Goal: Check status: Check status

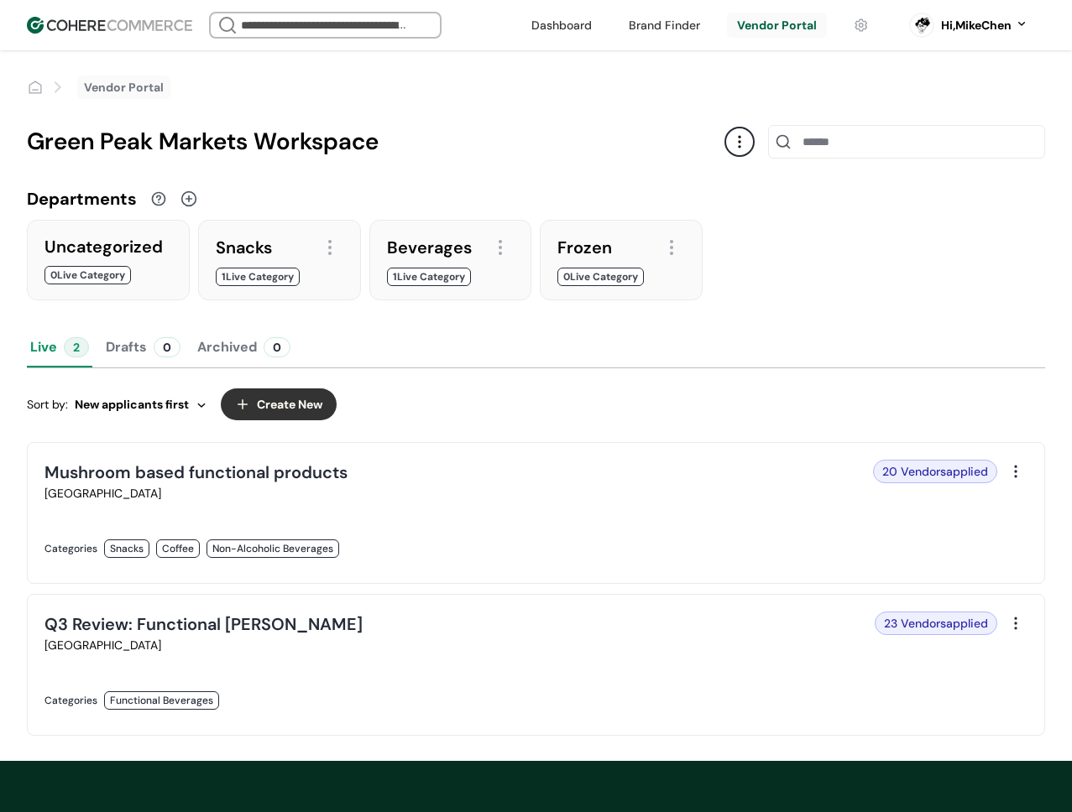
click at [212, 718] on link at bounding box center [285, 718] width 482 height 0
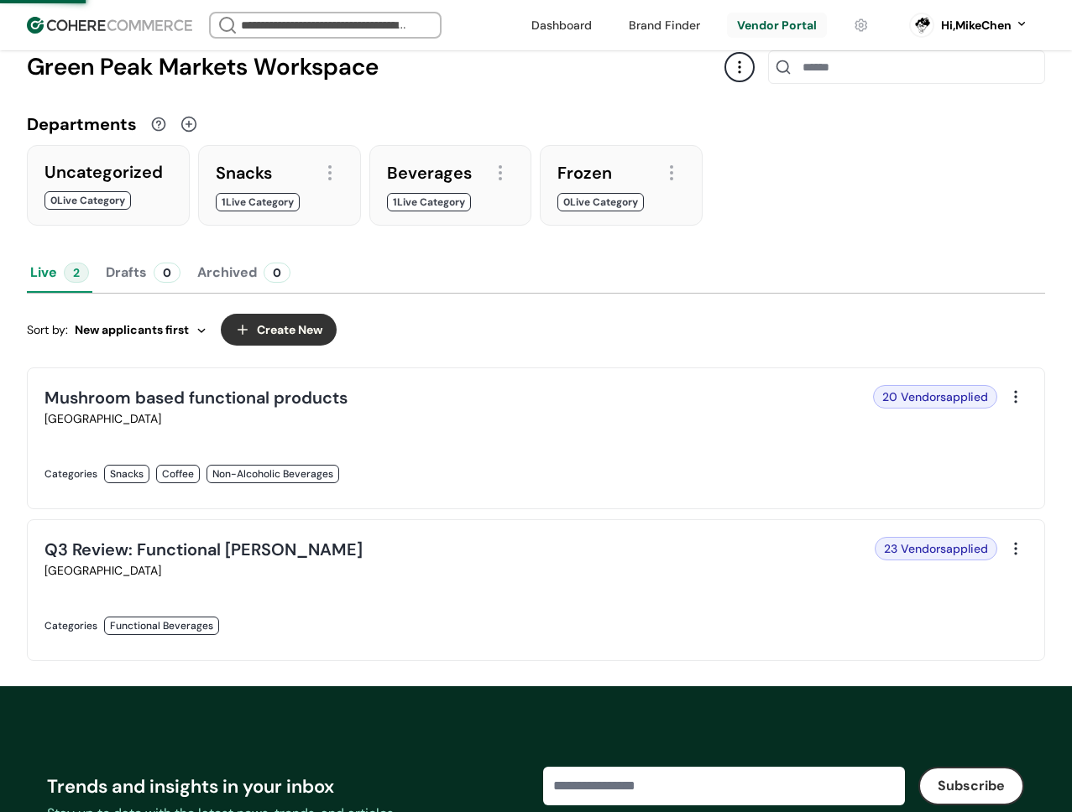
scroll to position [81, 0]
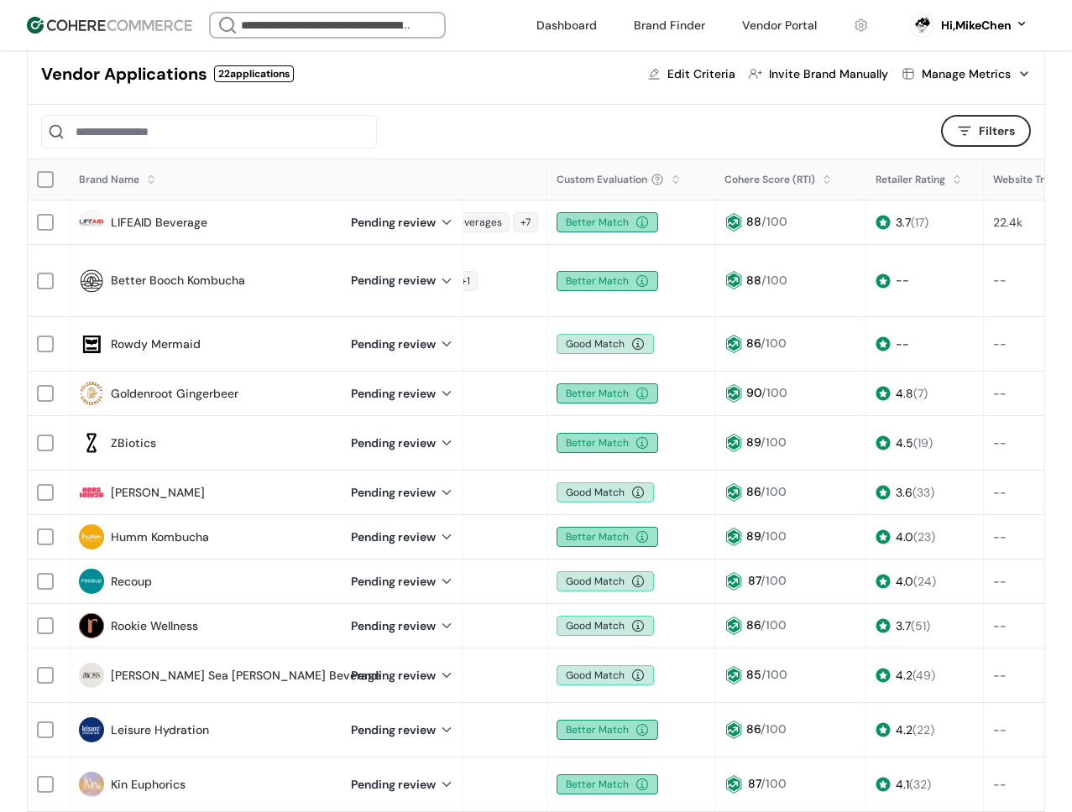
scroll to position [0, 204]
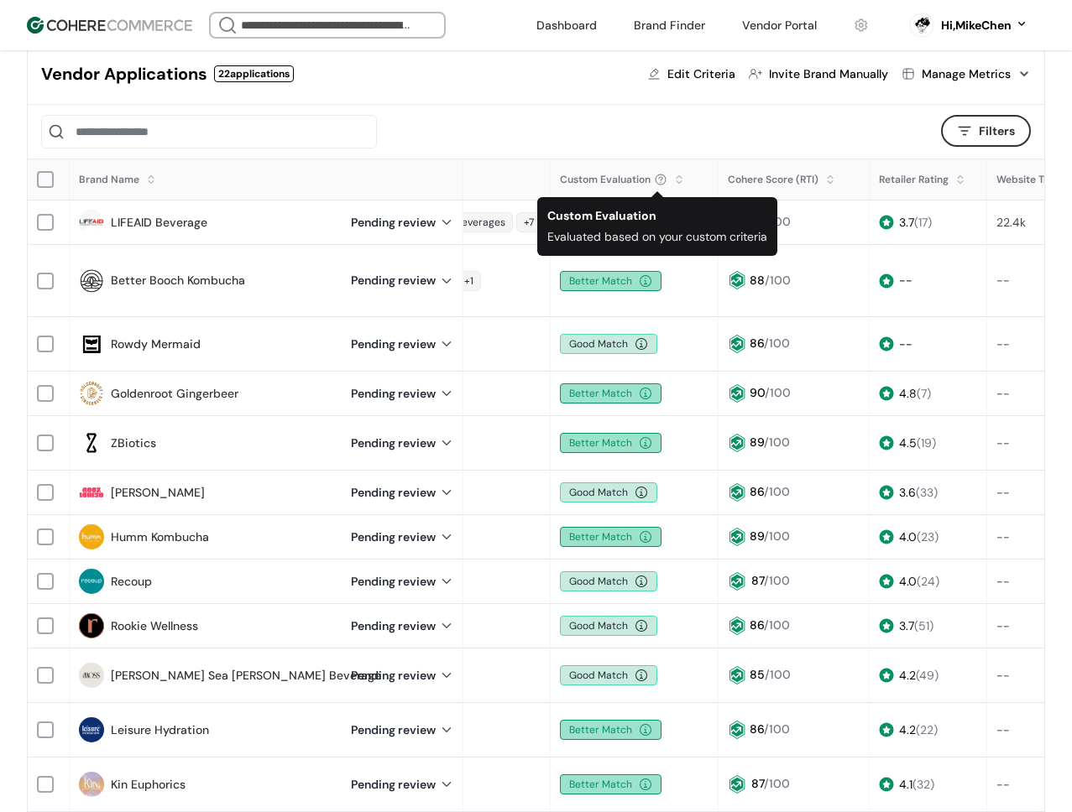
click at [674, 177] on div at bounding box center [679, 174] width 10 height 10
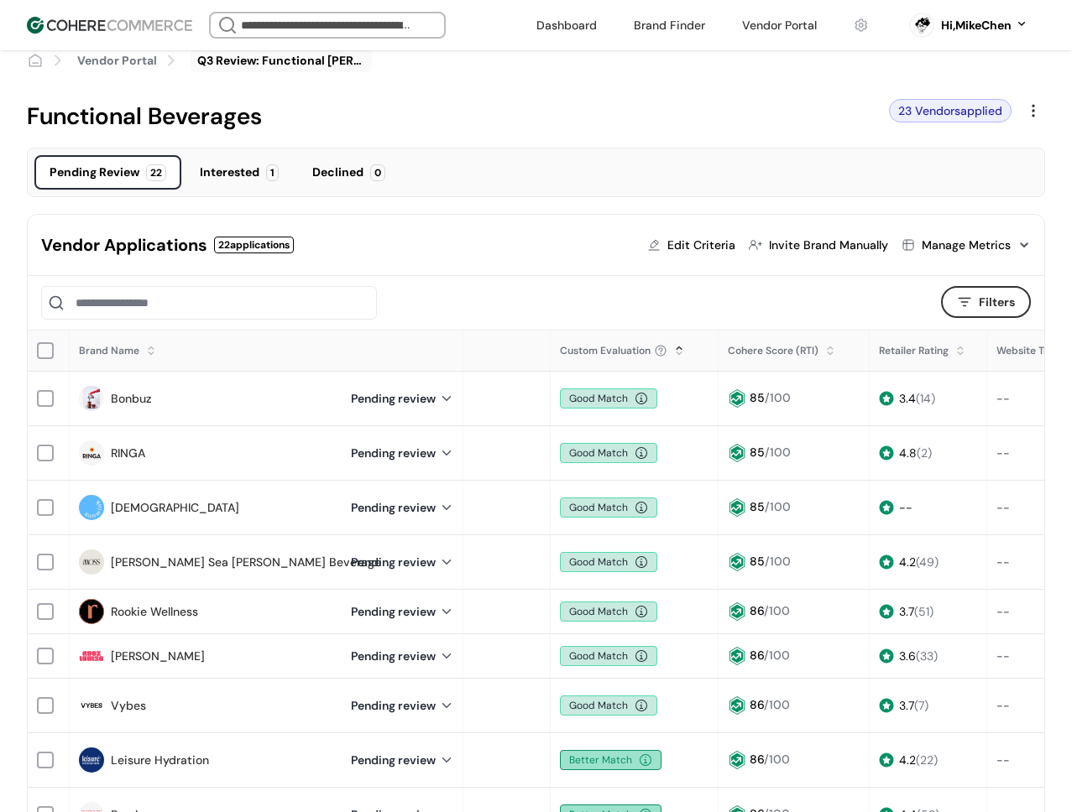
scroll to position [0, 0]
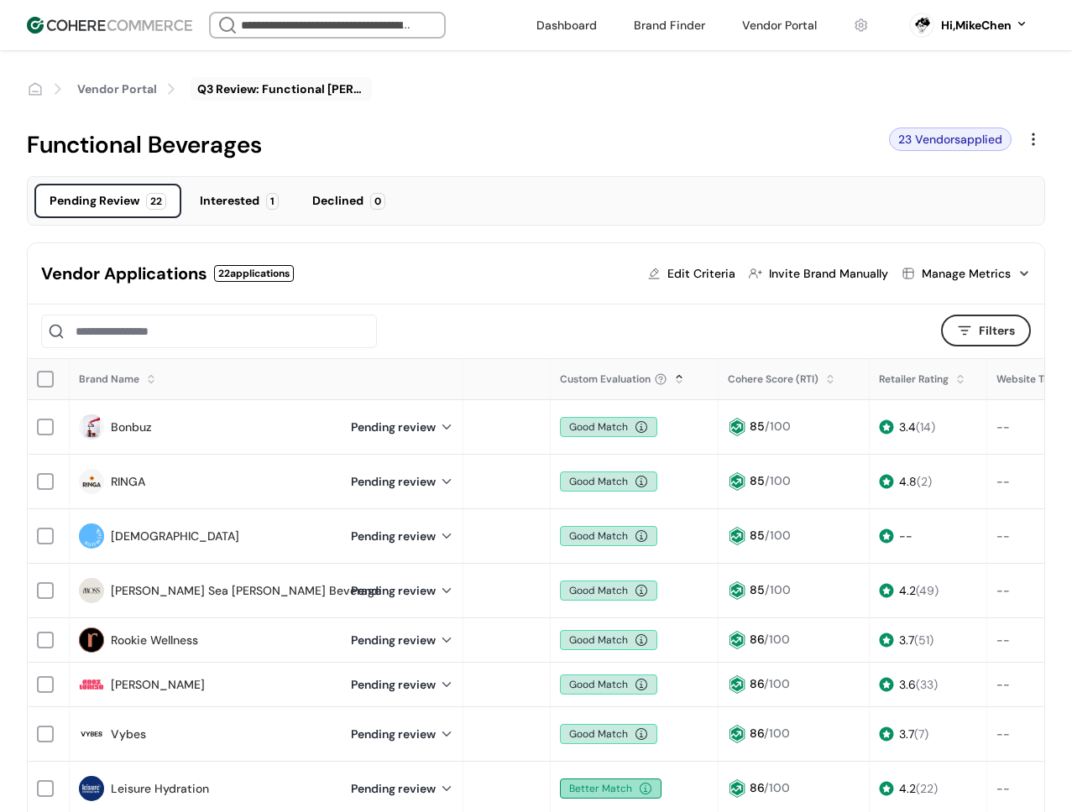
click at [676, 384] on div at bounding box center [679, 385] width 10 height 10
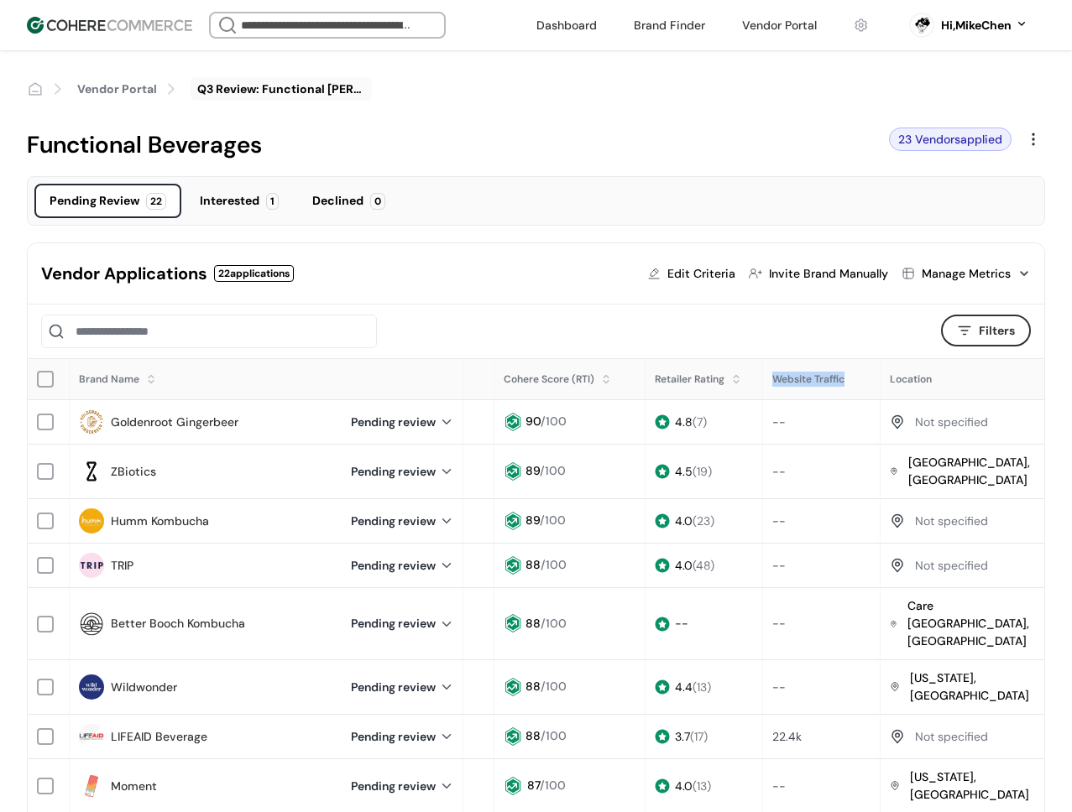
drag, startPoint x: 846, startPoint y: 379, endPoint x: 766, endPoint y: 382, distance: 79.8
click at [766, 382] on div "Website Traffic" at bounding box center [822, 379] width 116 height 32
click at [784, 386] on div "Website Traffic" at bounding box center [822, 379] width 116 height 32
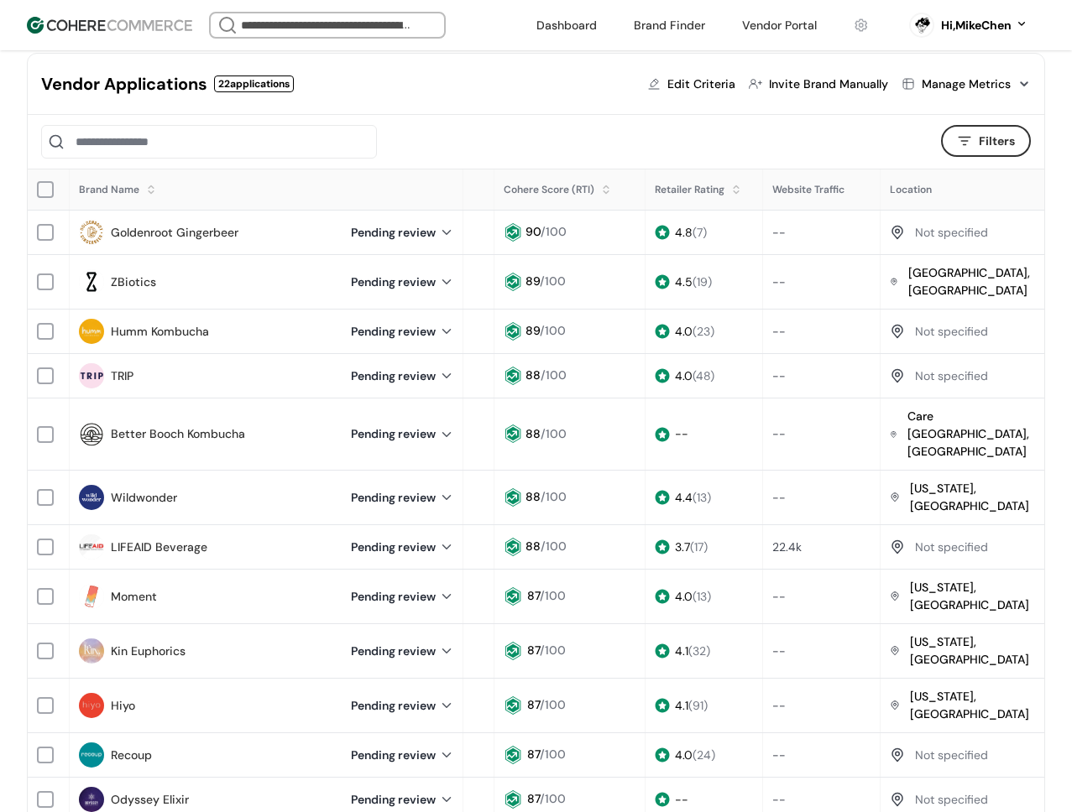
scroll to position [183, 0]
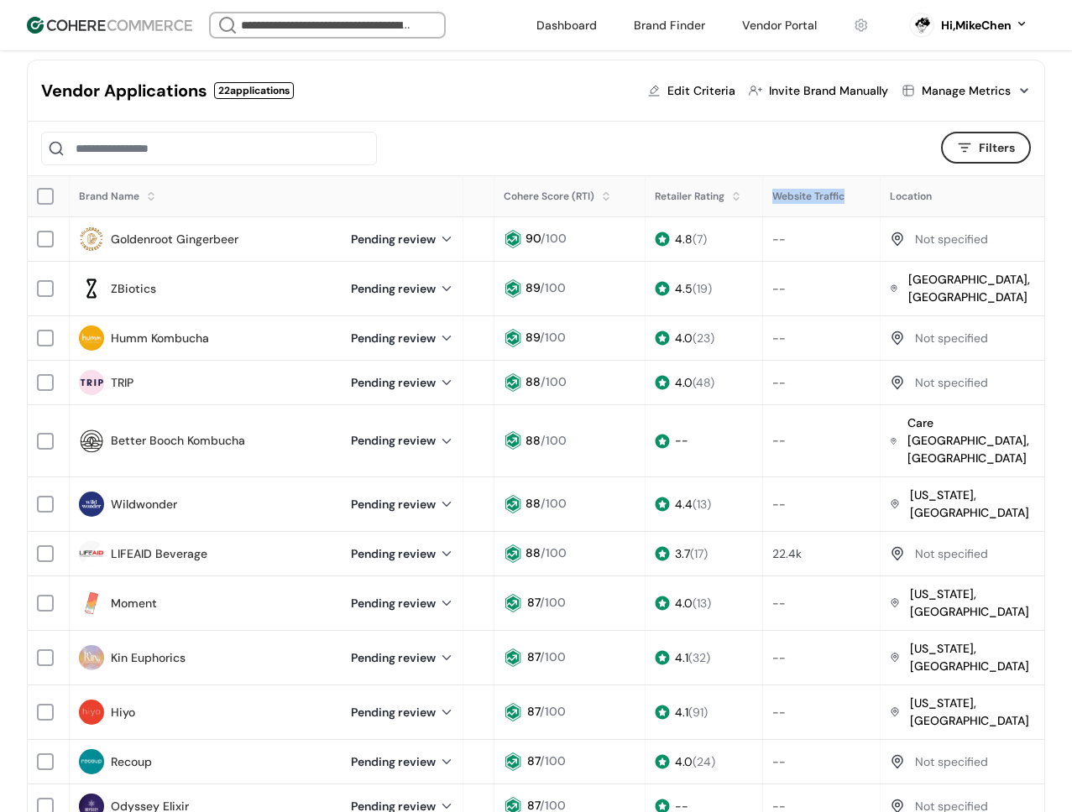
drag, startPoint x: 769, startPoint y: 196, endPoint x: 847, endPoint y: 196, distance: 77.2
click at [847, 196] on div "Website Traffic" at bounding box center [822, 196] width 116 height 32
click at [827, 201] on span "Website Traffic" at bounding box center [808, 196] width 72 height 13
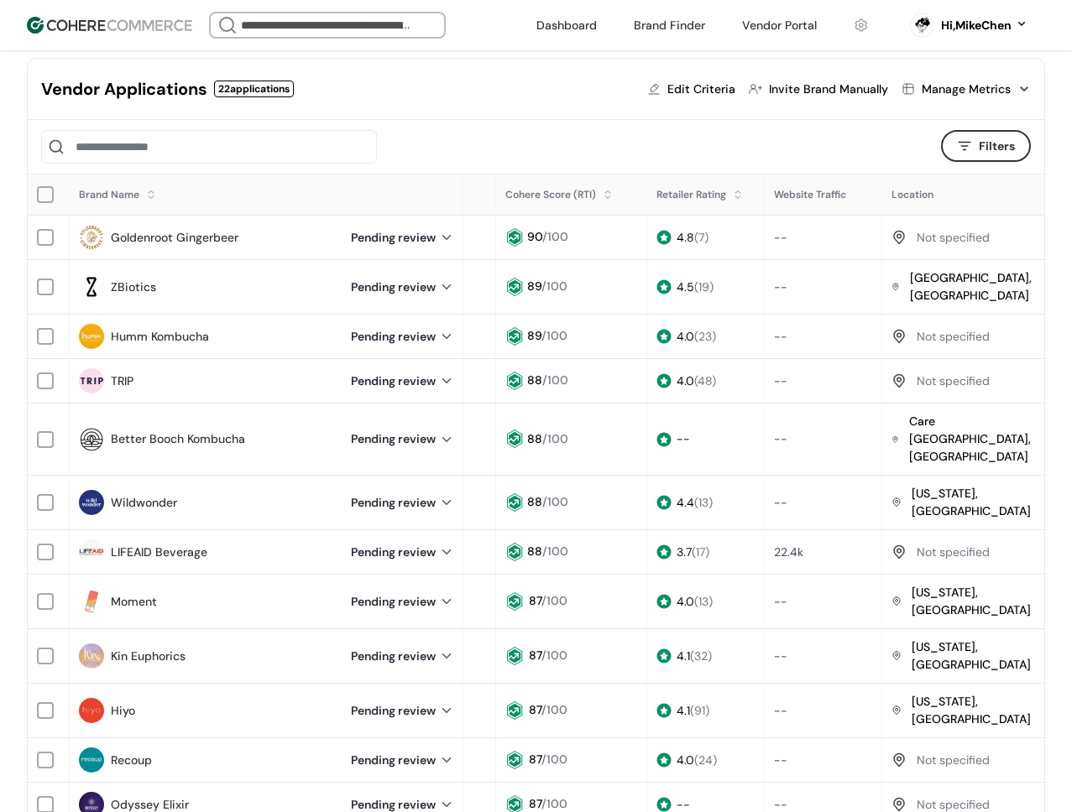
scroll to position [0, 428]
click at [788, 241] on div "--" at bounding box center [821, 238] width 99 height 18
click at [775, 236] on div "--" at bounding box center [821, 238] width 99 height 18
click at [782, 236] on div "--" at bounding box center [821, 238] width 99 height 18
drag, startPoint x: 801, startPoint y: 233, endPoint x: 757, endPoint y: 233, distance: 43.6
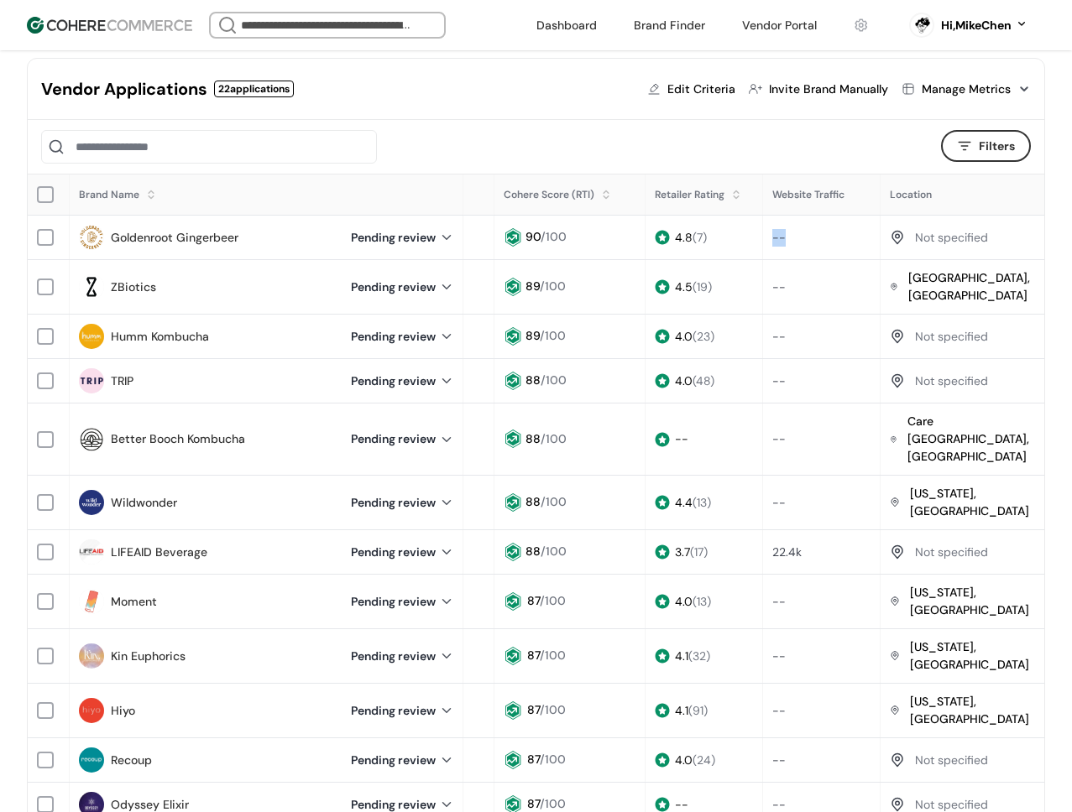
click at [754, 232] on tr "Goldenroot Gingerbeer Pending review Beverages Non-Alcoholic Beverages Better M…" at bounding box center [324, 238] width 1448 height 44
click at [790, 242] on div "--" at bounding box center [821, 238] width 99 height 18
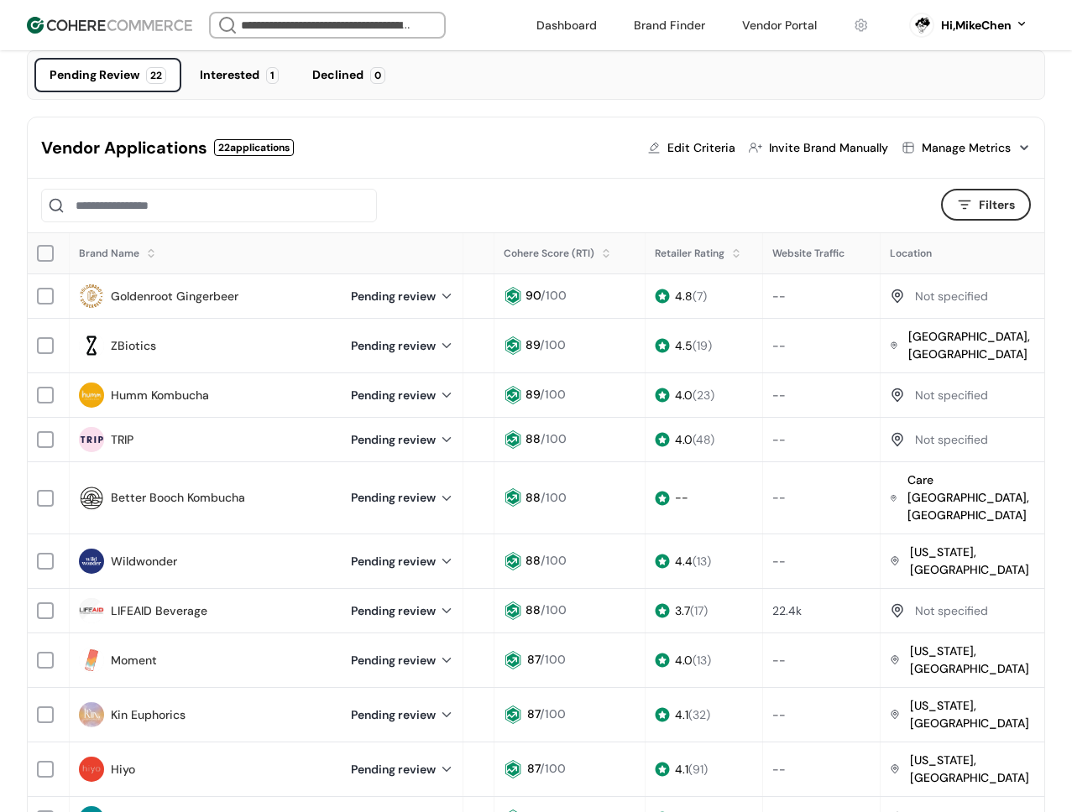
click at [997, 211] on button "Filters" at bounding box center [986, 205] width 90 height 32
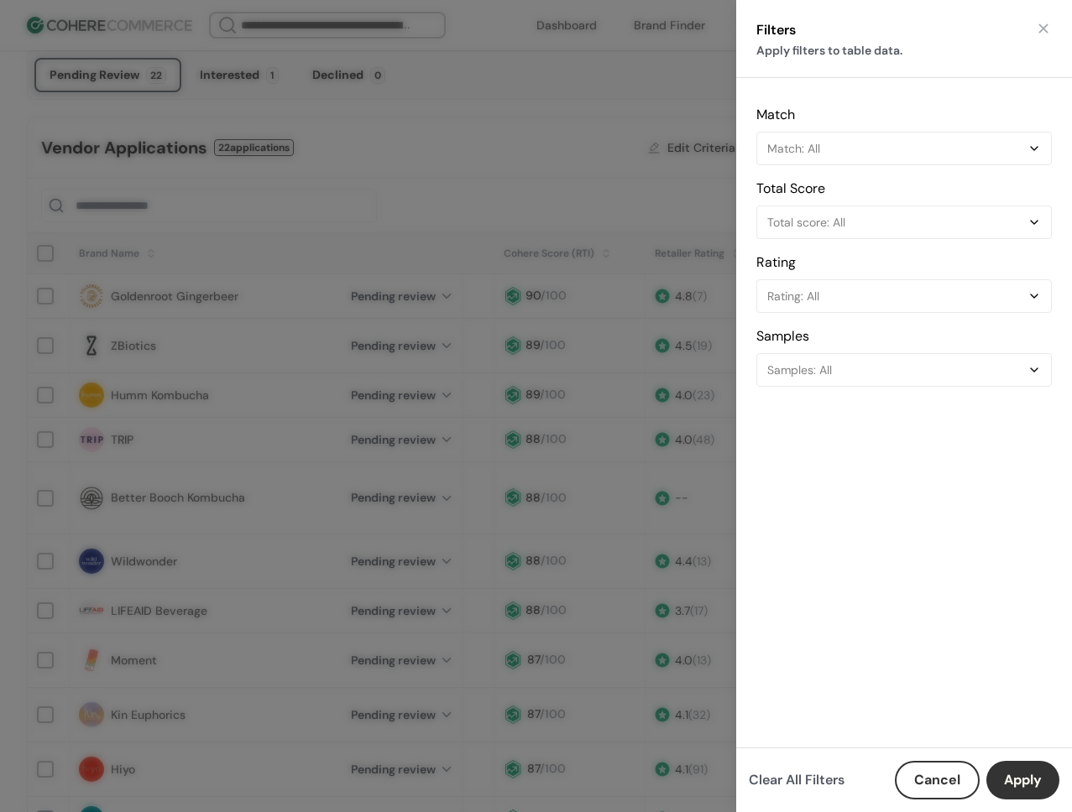
click at [675, 211] on div "Filters Apply filters to table data. Match Match: All Total Score Total score: …" at bounding box center [536, 406] width 1072 height 812
click at [608, 287] on div "Filters Apply filters to table data. Match Match: All Total Score Total score: …" at bounding box center [536, 406] width 1072 height 812
click at [935, 787] on button "Cancel" at bounding box center [937, 780] width 85 height 39
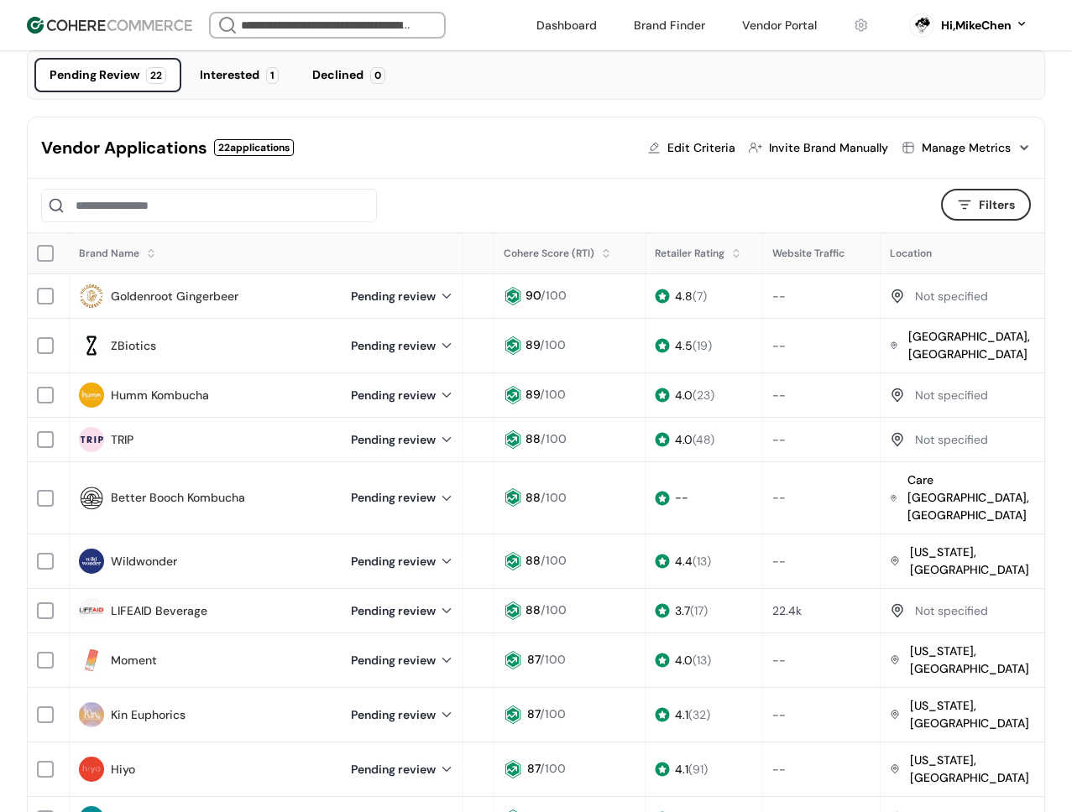
click at [969, 149] on div "Manage Metrics" at bounding box center [965, 148] width 89 height 18
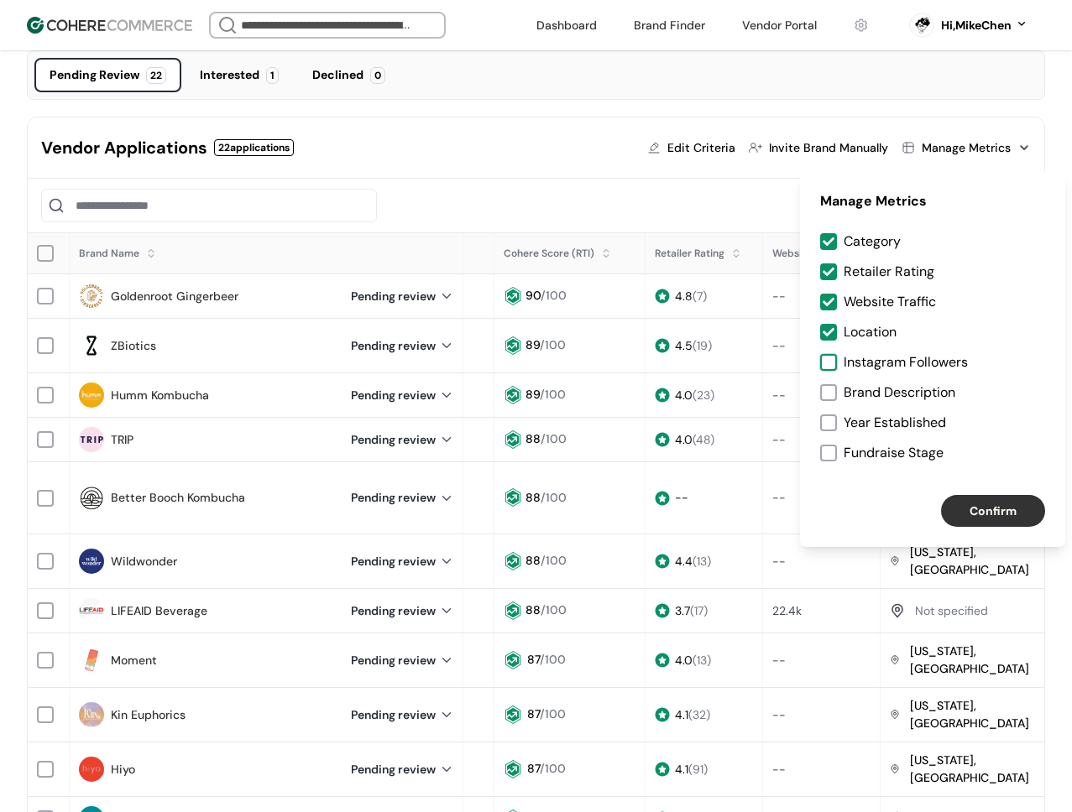
click at [829, 366] on div at bounding box center [828, 362] width 17 height 17
click at [830, 398] on div at bounding box center [828, 392] width 17 height 17
click at [831, 423] on div at bounding box center [828, 423] width 17 height 17
click at [830, 455] on div at bounding box center [828, 453] width 17 height 17
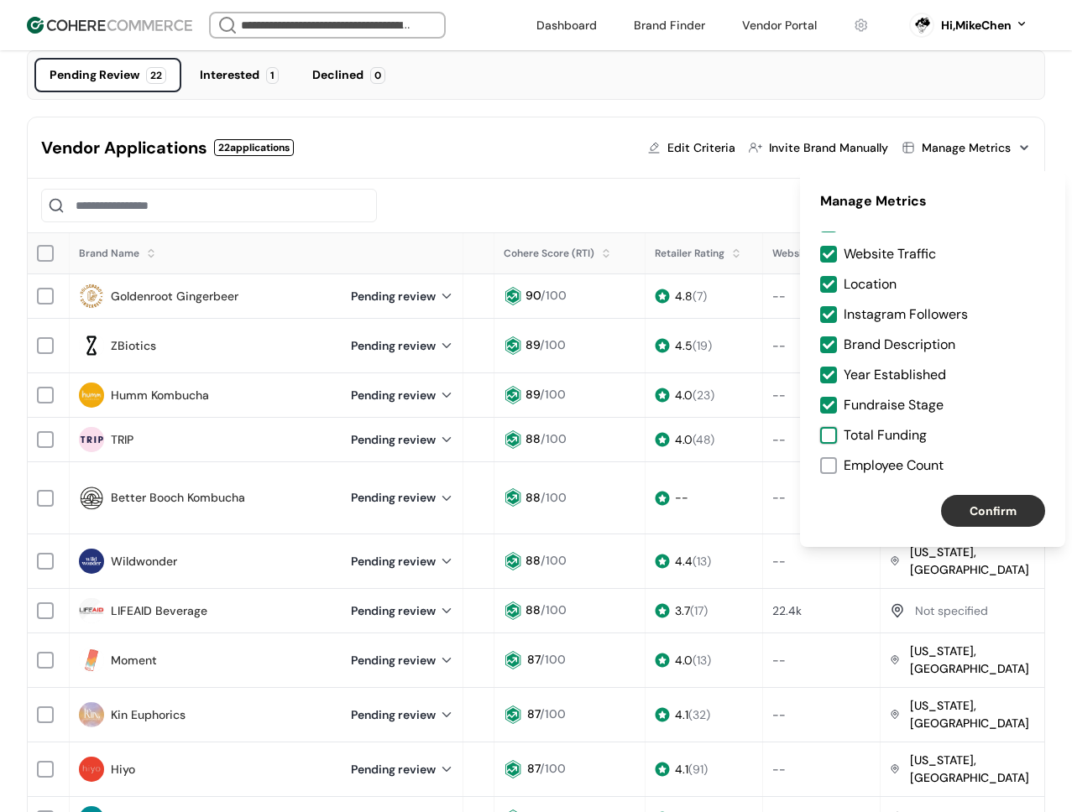
click at [831, 436] on div at bounding box center [828, 435] width 17 height 17
click at [836, 462] on div at bounding box center [828, 465] width 17 height 17
click at [994, 494] on div "Confirm" at bounding box center [932, 511] width 265 height 72
click at [989, 506] on button "Confirm" at bounding box center [993, 511] width 104 height 32
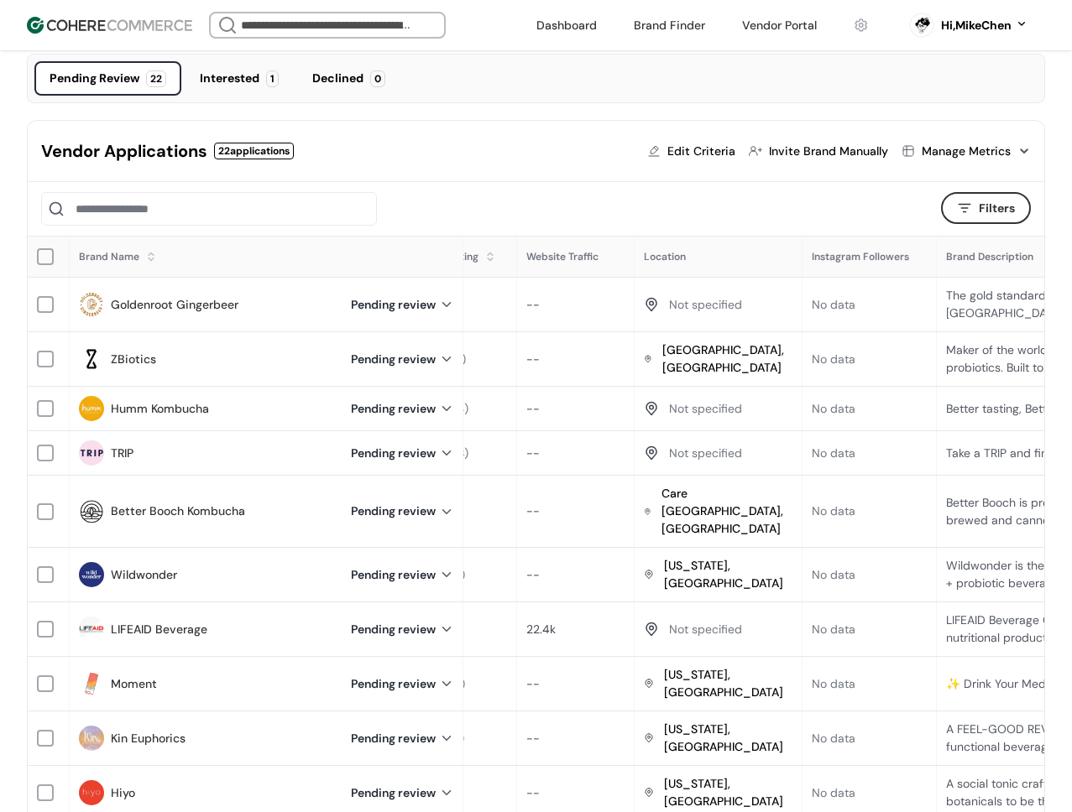
scroll to position [112, 0]
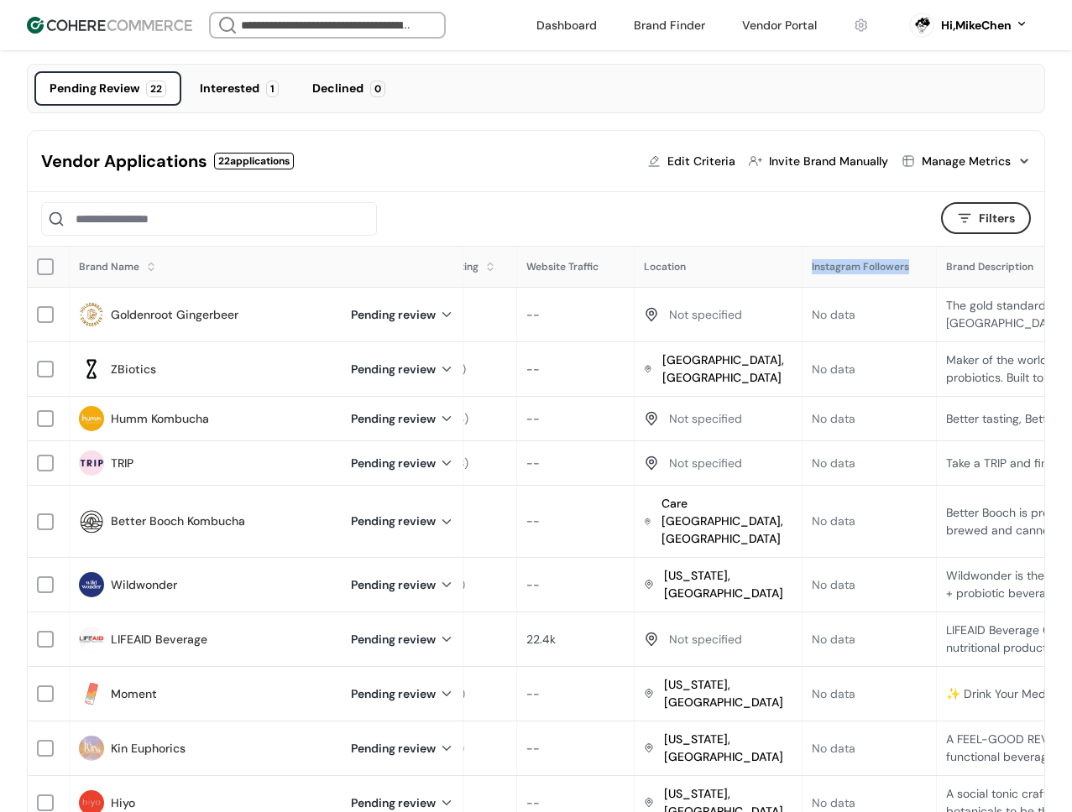
drag, startPoint x: 806, startPoint y: 261, endPoint x: 905, endPoint y: 269, distance: 99.3
click at [905, 269] on div "Instagram Followers" at bounding box center [869, 267] width 133 height 32
click at [859, 271] on span "Instagram Followers" at bounding box center [859, 266] width 97 height 13
drag, startPoint x: 806, startPoint y: 268, endPoint x: 903, endPoint y: 270, distance: 97.4
click at [903, 270] on div "Instagram Followers" at bounding box center [869, 267] width 133 height 32
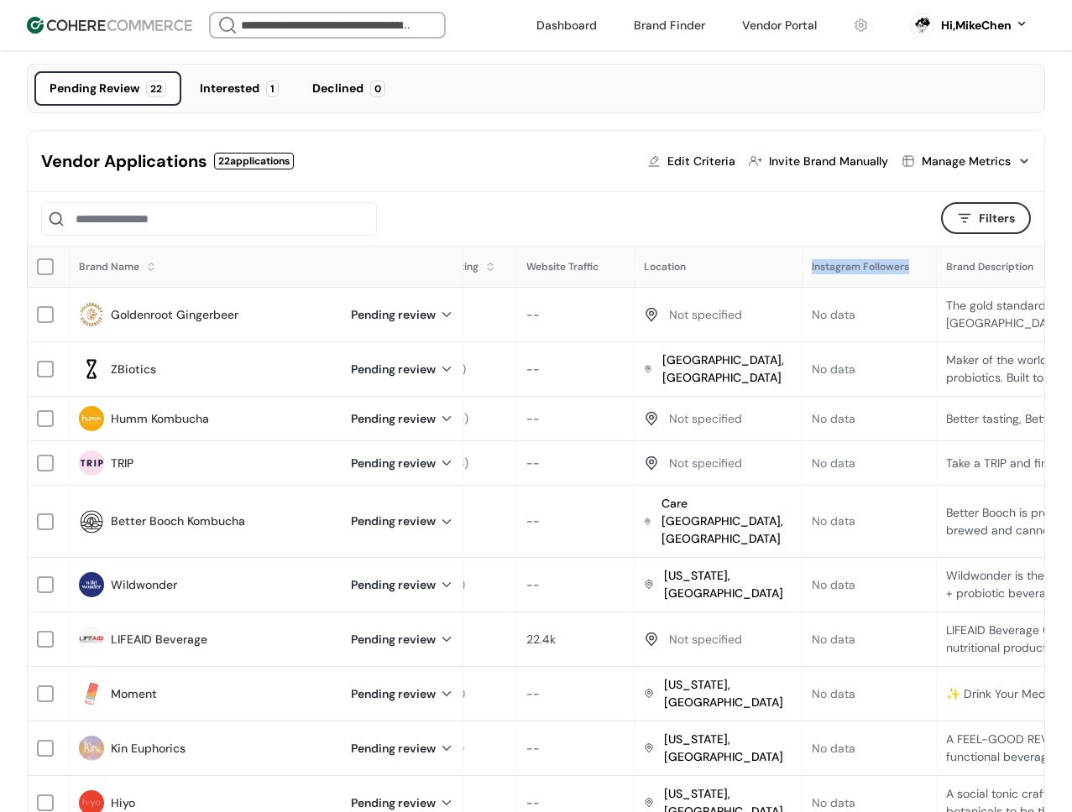
click at [869, 275] on div "Instagram Followers" at bounding box center [869, 267] width 133 height 32
click at [848, 269] on span "Instagram Followers" at bounding box center [859, 266] width 97 height 13
click at [833, 280] on div "Instagram Followers" at bounding box center [869, 267] width 133 height 32
click at [835, 267] on span "Instagram Followers" at bounding box center [859, 266] width 97 height 13
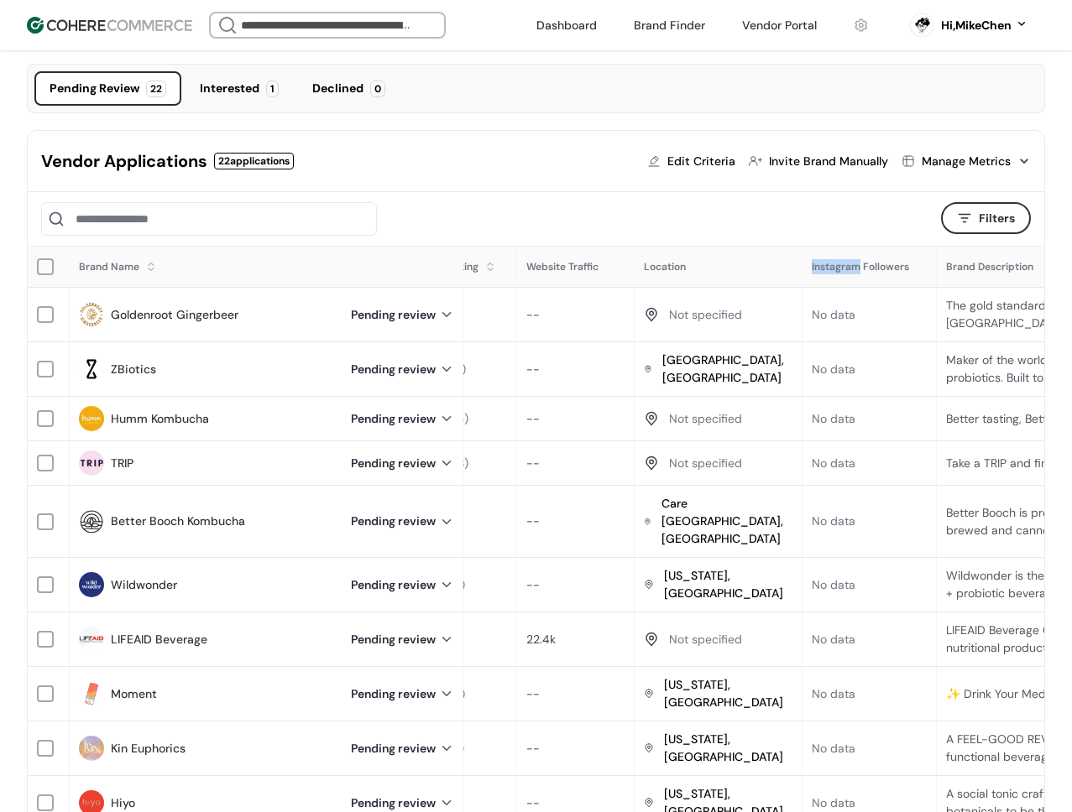
click at [835, 267] on span "Instagram Followers" at bounding box center [859, 266] width 97 height 13
click at [895, 262] on span "Instagram Followers" at bounding box center [859, 266] width 97 height 13
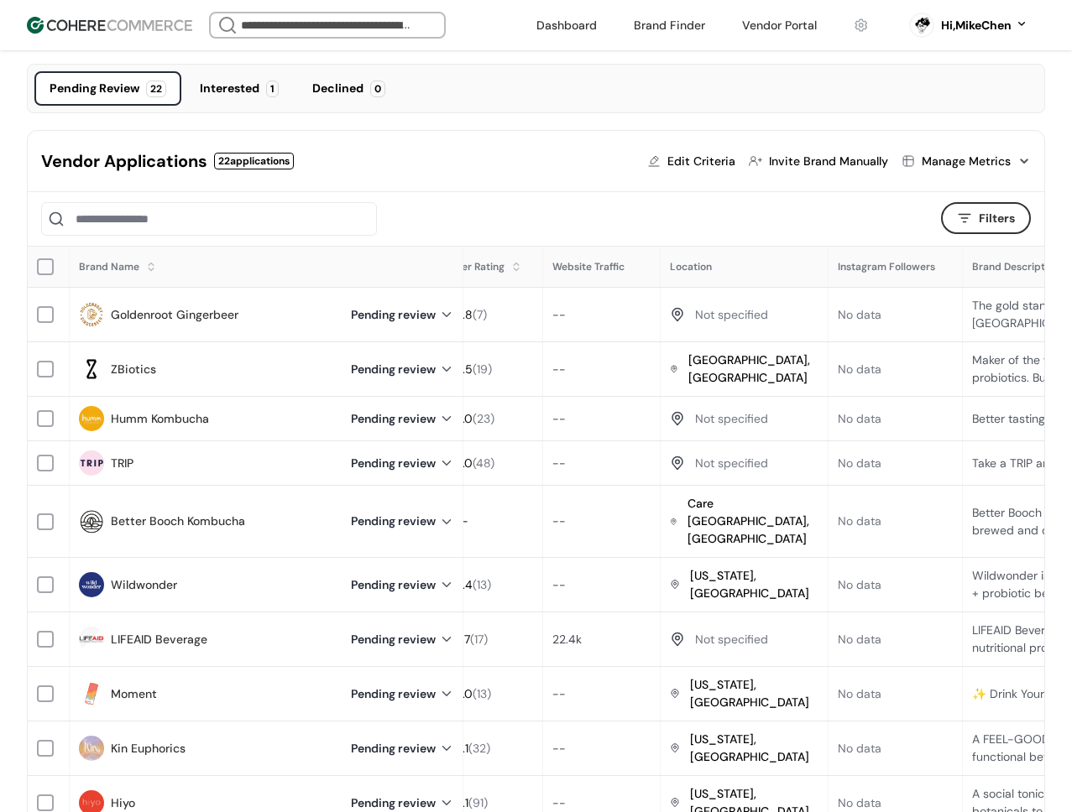
click at [859, 266] on span "Instagram Followers" at bounding box center [885, 266] width 97 height 13
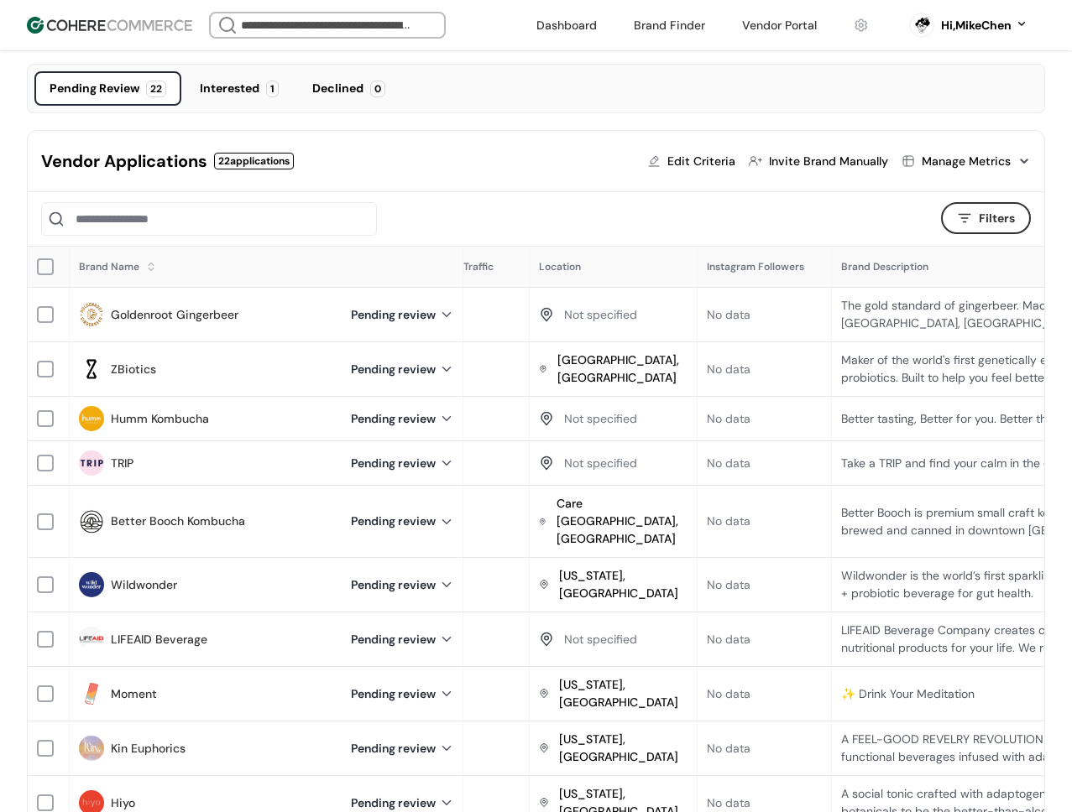
scroll to position [0, 770]
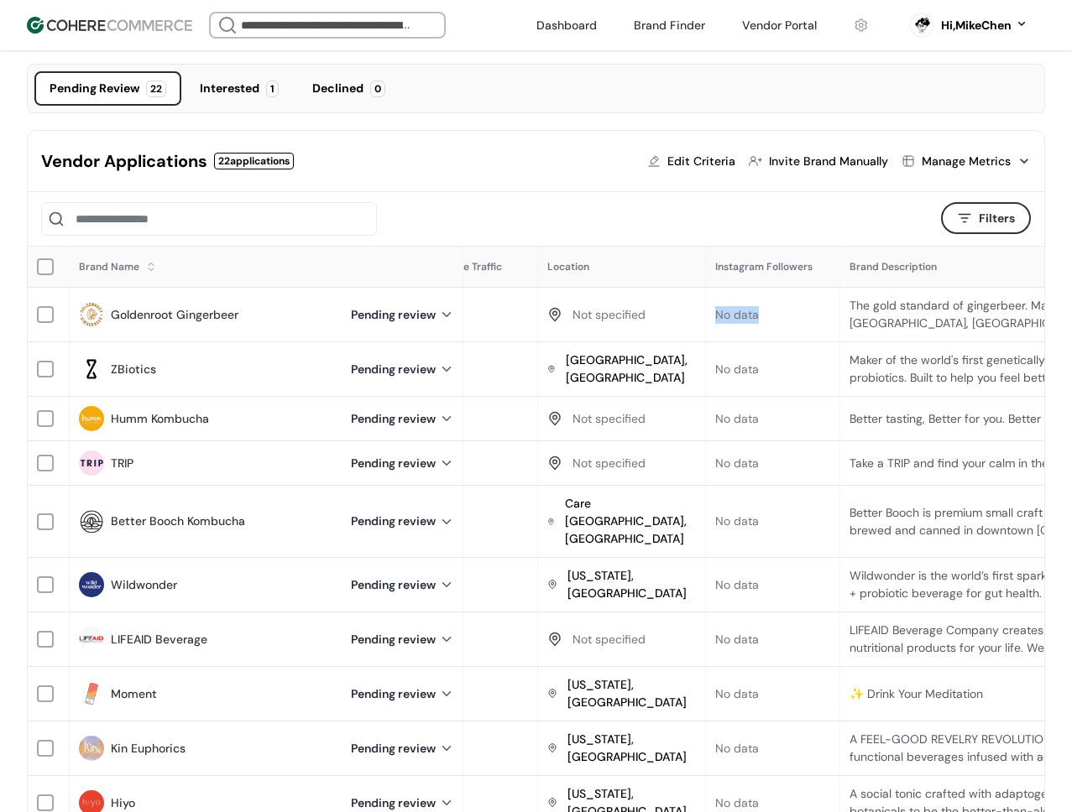
drag, startPoint x: 759, startPoint y: 318, endPoint x: 741, endPoint y: 316, distance: 18.6
click at [715, 313] on div "No data" at bounding box center [773, 315] width 116 height 18
click at [742, 316] on div "No data" at bounding box center [737, 315] width 44 height 18
drag, startPoint x: 755, startPoint y: 316, endPoint x: 706, endPoint y: 312, distance: 49.6
click at [707, 312] on div "No data" at bounding box center [773, 315] width 133 height 34
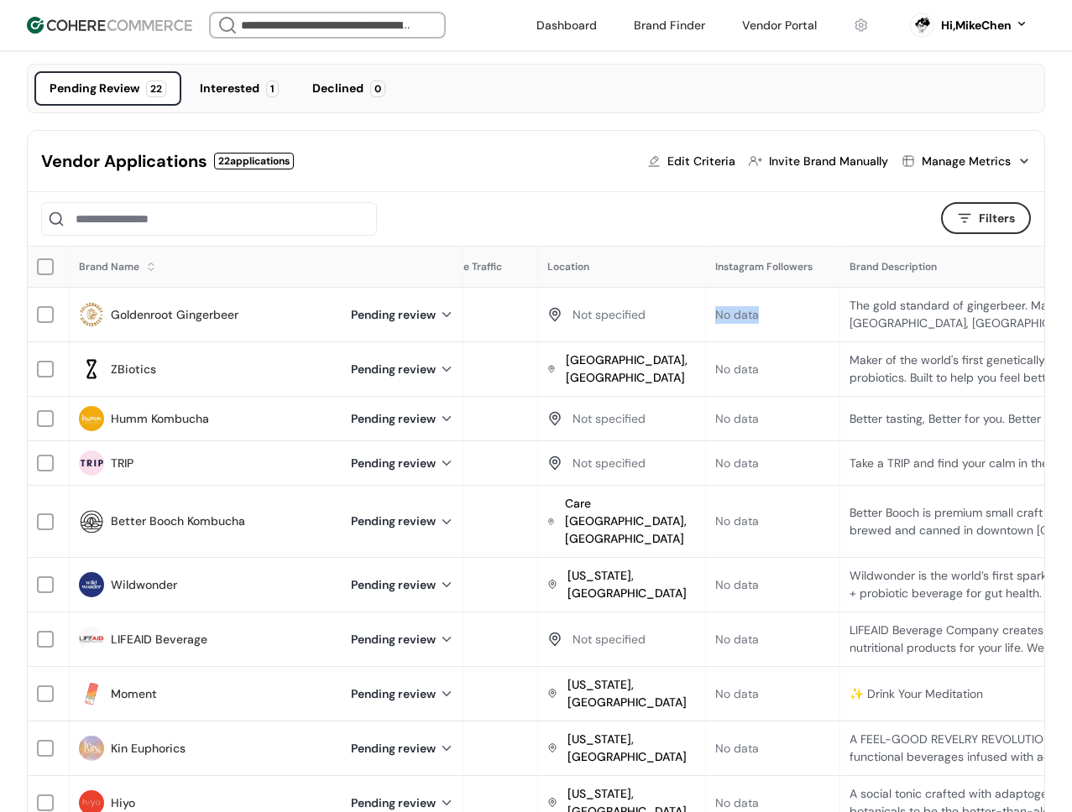
click at [736, 312] on div "No data" at bounding box center [737, 315] width 44 height 18
click at [775, 313] on div "No data" at bounding box center [773, 315] width 116 height 18
drag, startPoint x: 763, startPoint y: 317, endPoint x: 747, endPoint y: 320, distance: 16.1
click at [715, 314] on div "No data" at bounding box center [773, 315] width 116 height 18
click at [747, 320] on div "No data" at bounding box center [737, 315] width 44 height 18
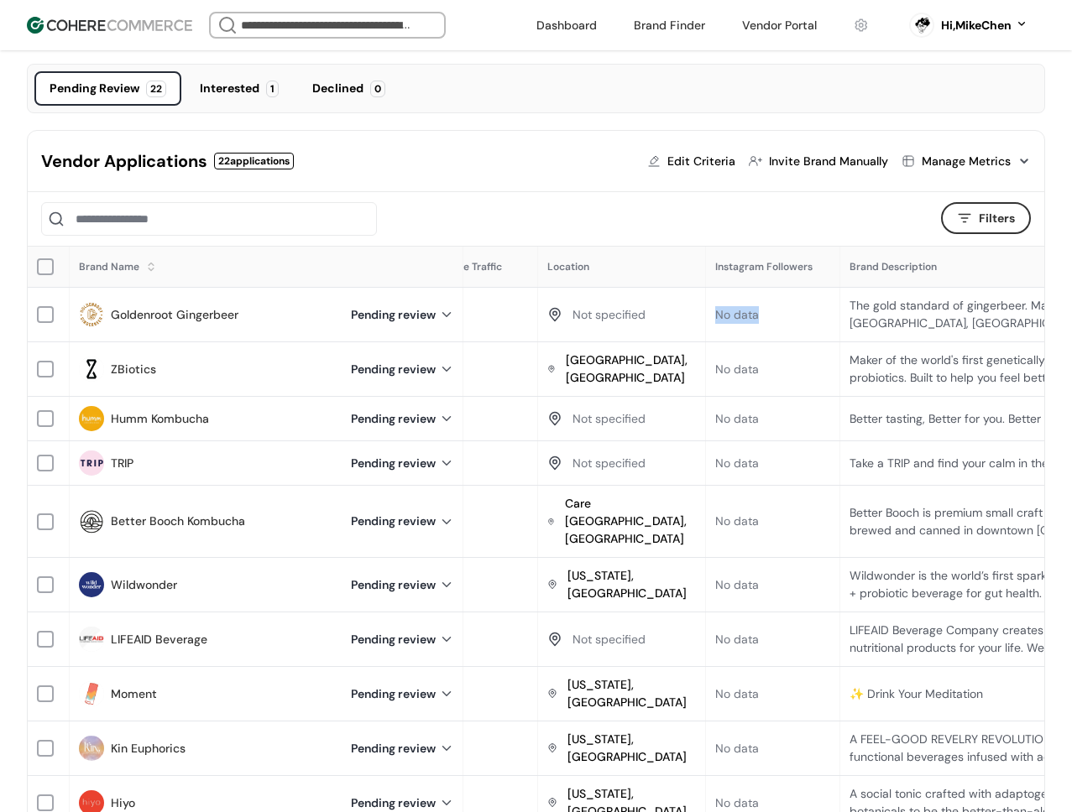
drag, startPoint x: 766, startPoint y: 321, endPoint x: 704, endPoint y: 314, distance: 62.5
click at [707, 314] on div "No data" at bounding box center [773, 315] width 133 height 34
click at [732, 321] on div "No data" at bounding box center [737, 315] width 44 height 18
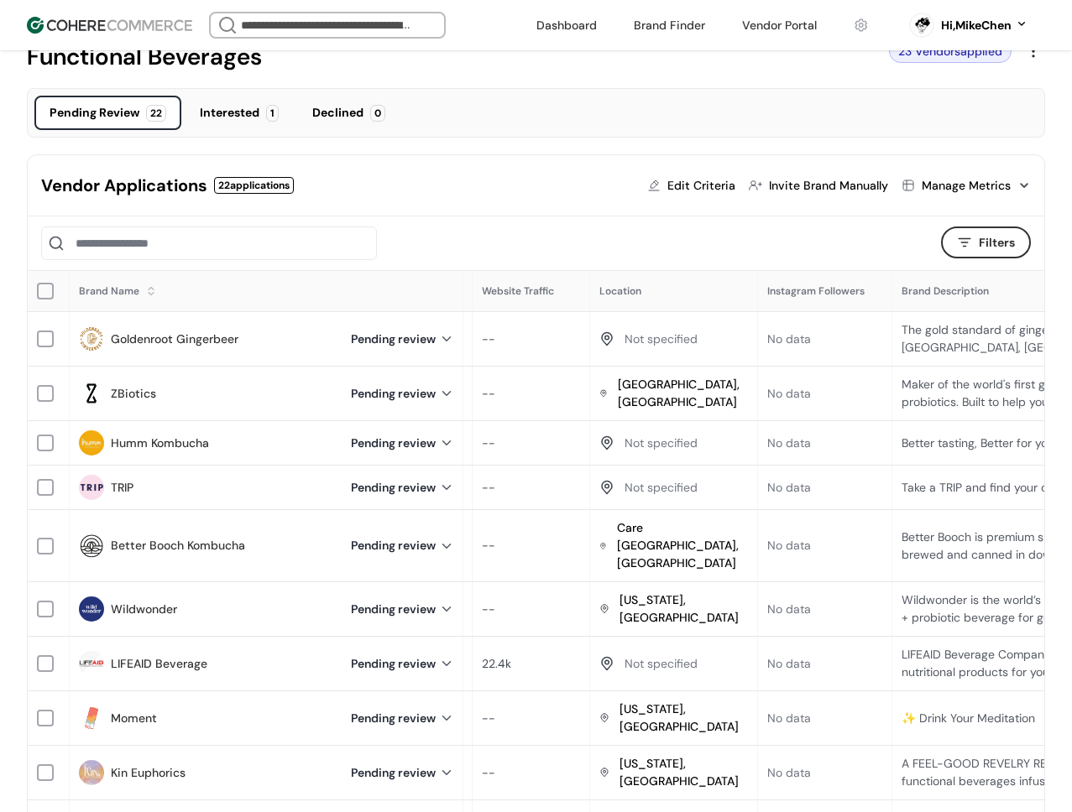
scroll to position [0, 722]
